Goal: Task Accomplishment & Management: Complete application form

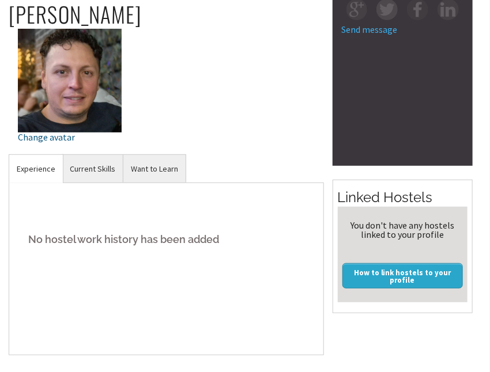
scroll to position [173, 0]
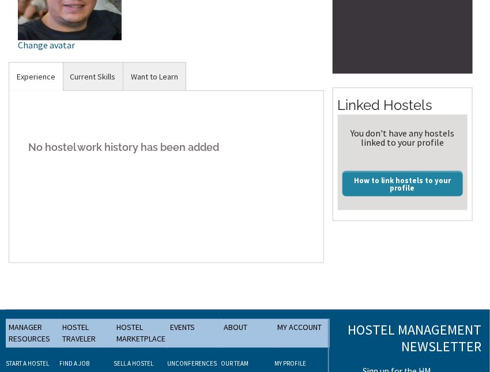
click at [365, 187] on link "How to link hostels to your profile" at bounding box center [402, 183] width 120 height 25
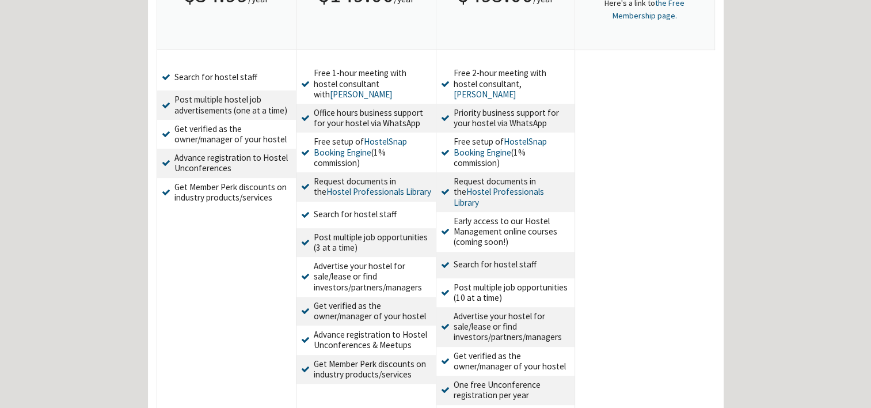
scroll to position [346, 0]
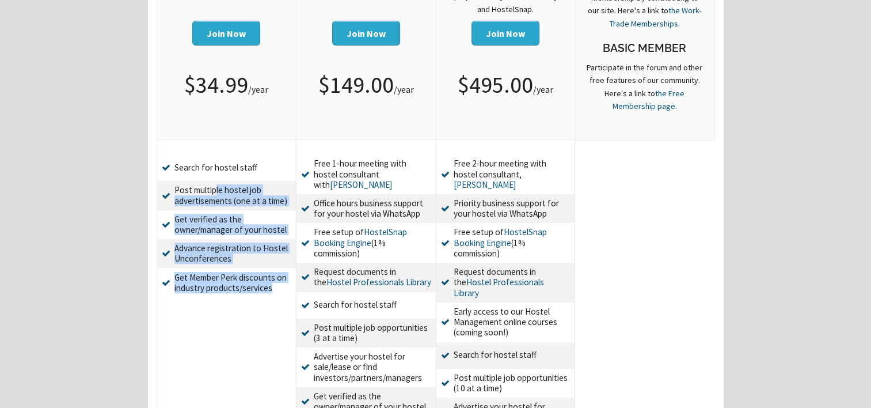
drag, startPoint x: 214, startPoint y: 187, endPoint x: 227, endPoint y: 300, distance: 114.2
click at [227, 300] on div "Show features Search for hostel staff Post multiple hostel job advertisements (…" at bounding box center [226, 227] width 139 height 175
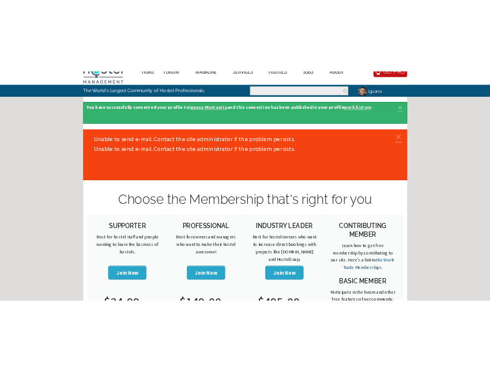
scroll to position [0, 0]
